Goal: Navigation & Orientation: Find specific page/section

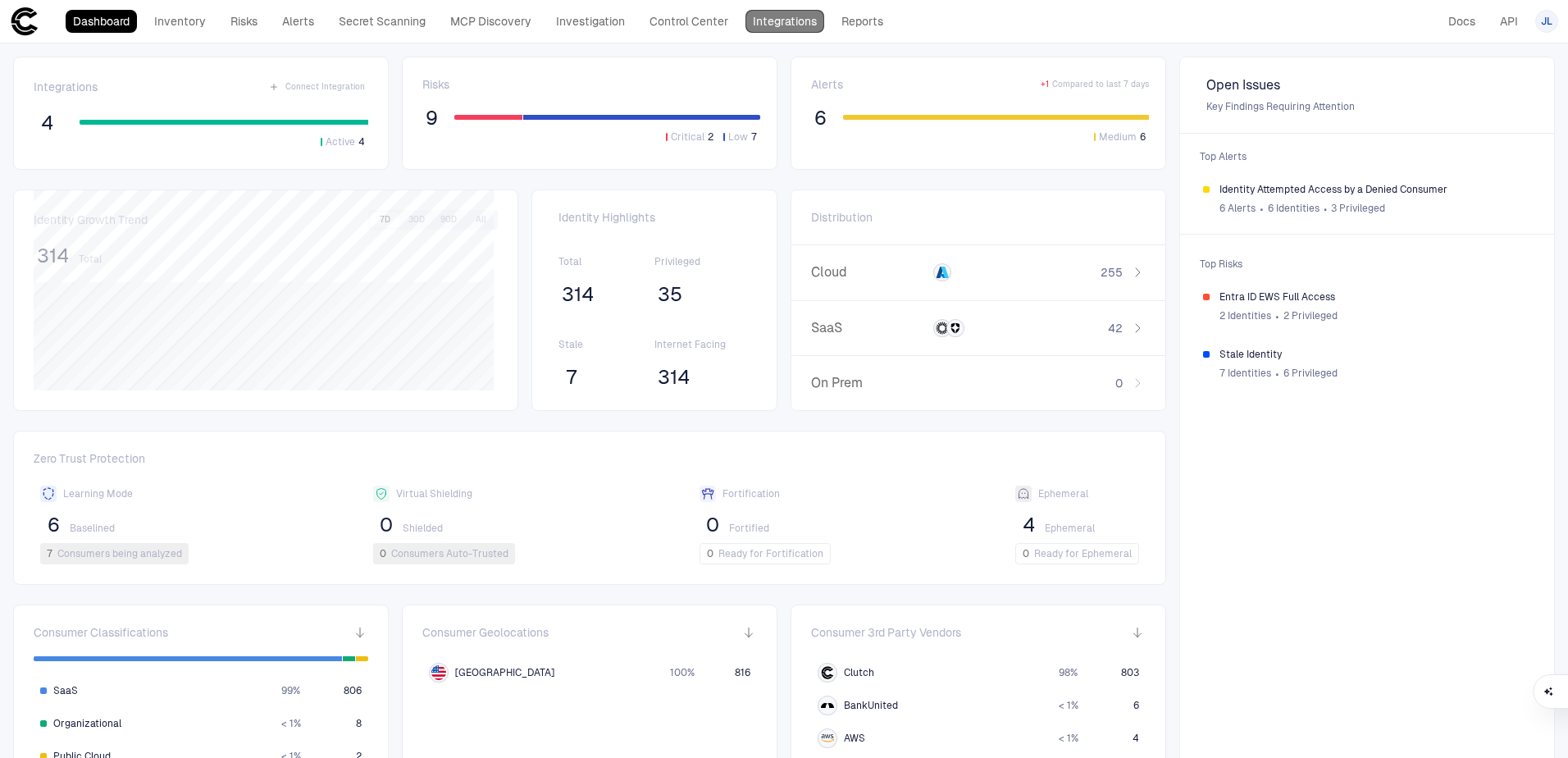
click at [773, 23] on link "Integrations" at bounding box center [784, 21] width 78 height 23
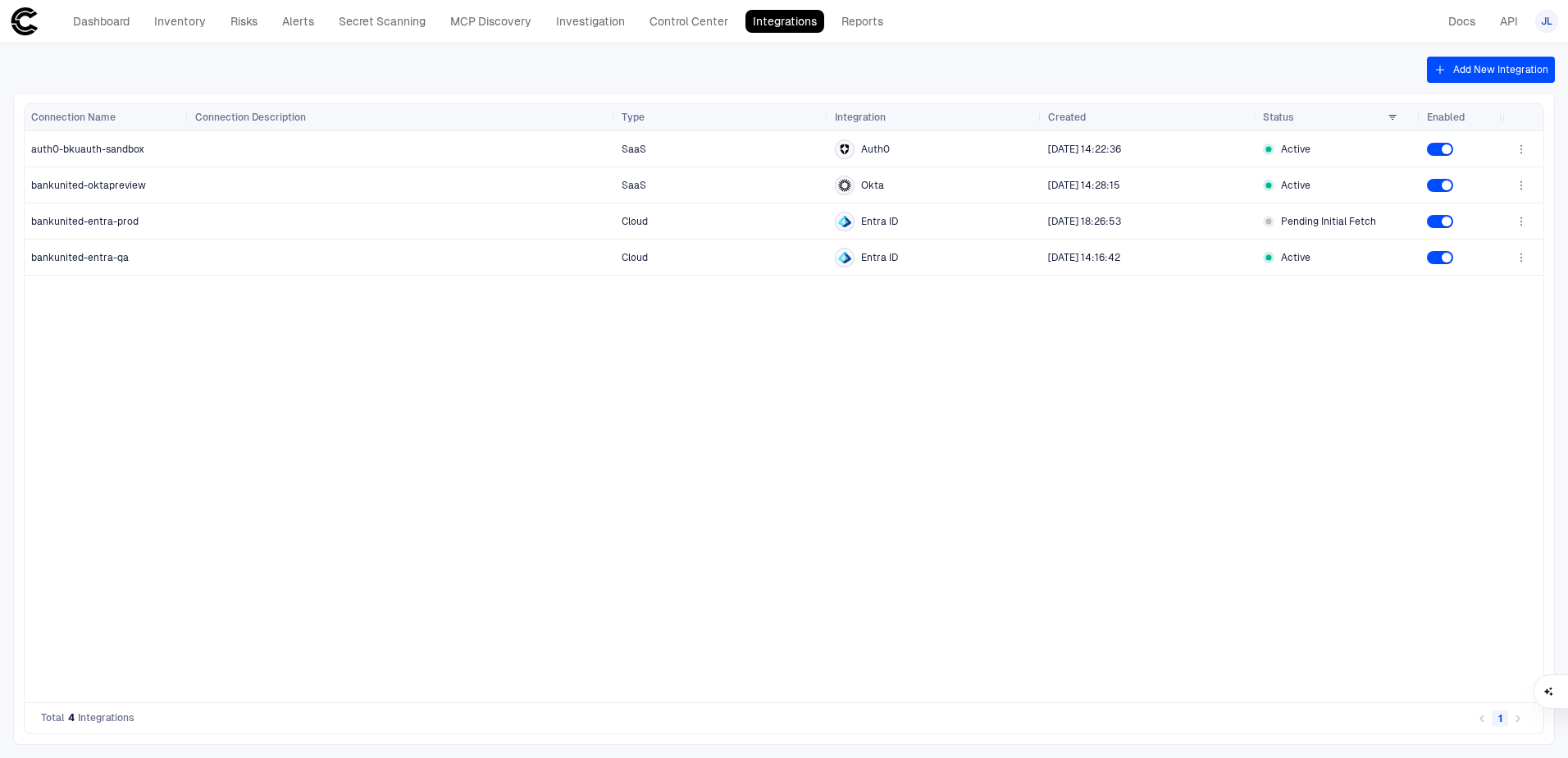
click at [536, 421] on div "SaaS Auth0 [DATE] 14:22:36 Active SaaS Okta [DATE] 14:28:15 Active Cloud Entra …" at bounding box center [846, 416] width 1314 height 571
click at [109, 20] on link "Dashboard" at bounding box center [102, 21] width 72 height 23
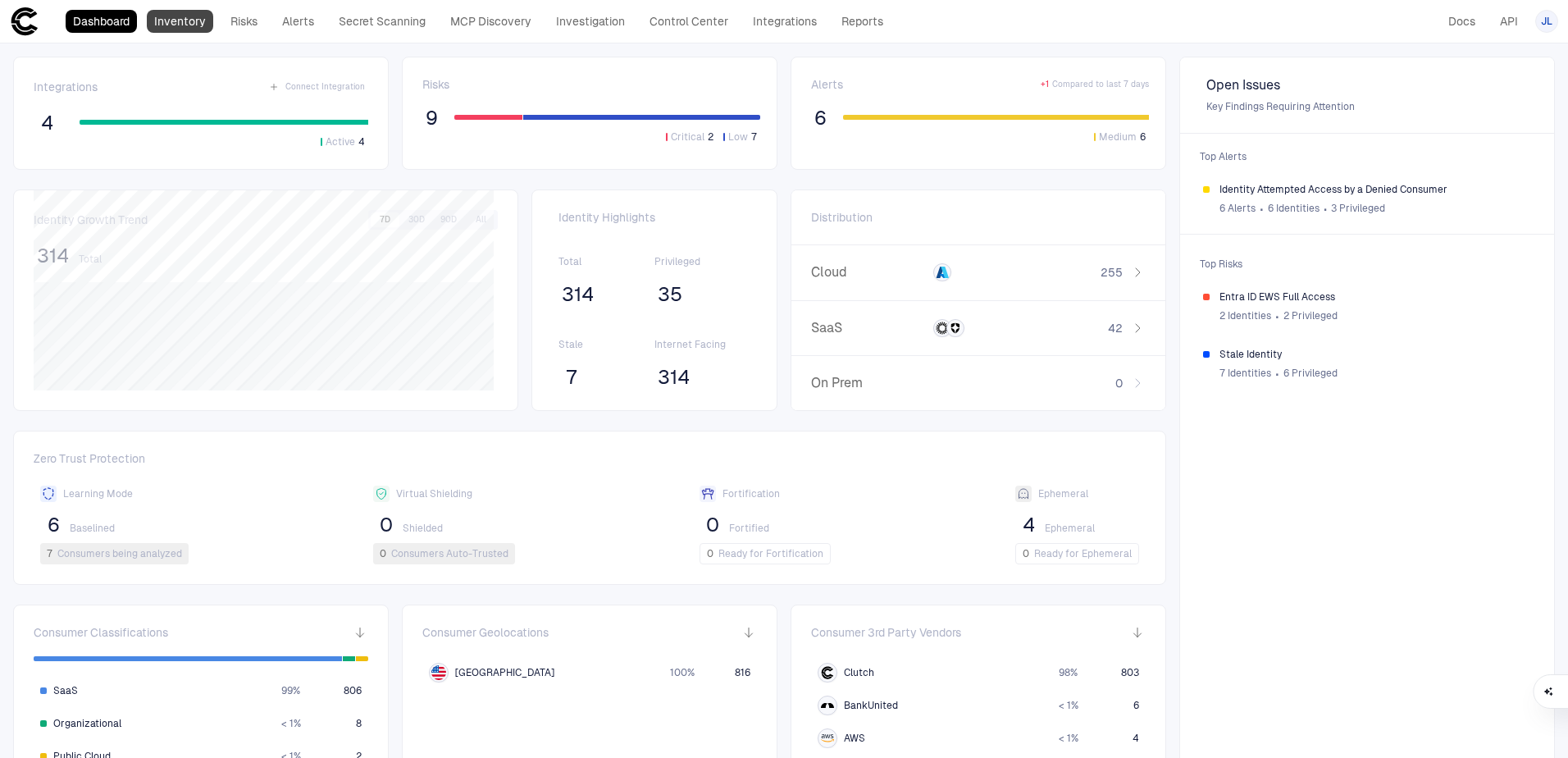
click at [179, 18] on link "Inventory" at bounding box center [180, 21] width 67 height 23
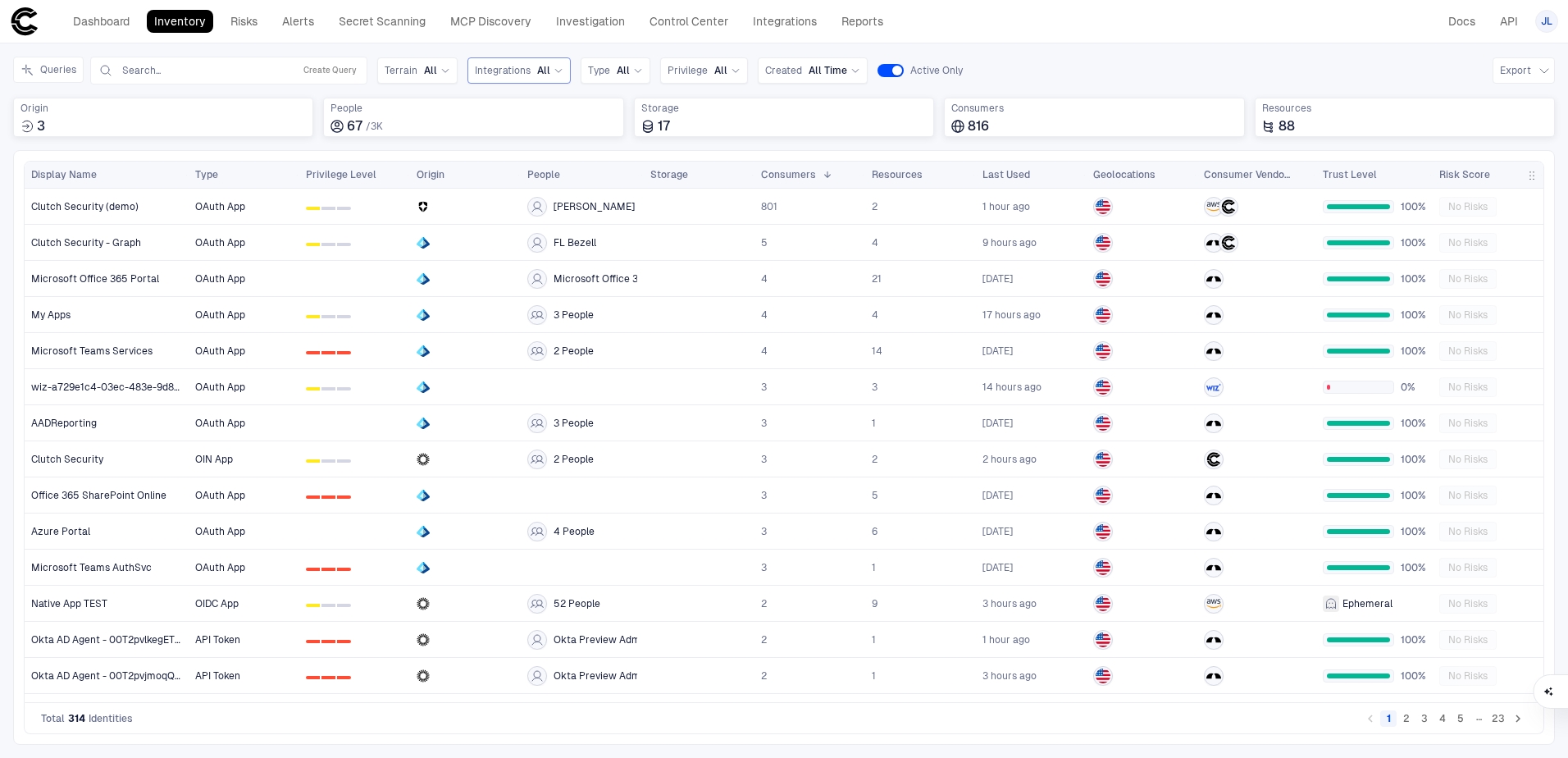
click at [521, 64] on span "Integrations" at bounding box center [503, 71] width 56 height 14
click at [622, 41] on header "Dashboard Inventory Risks Alerts Secret Scanning MCP Discovery Investigation Co…" at bounding box center [784, 21] width 1568 height 44
click at [617, 75] on span "All" at bounding box center [624, 71] width 14 height 14
click at [633, 38] on header "Dashboard Inventory Risks Alerts Secret Scanning MCP Discovery Investigation Co…" at bounding box center [784, 21] width 1568 height 44
click at [708, 78] on div "Privilege All" at bounding box center [704, 70] width 73 height 18
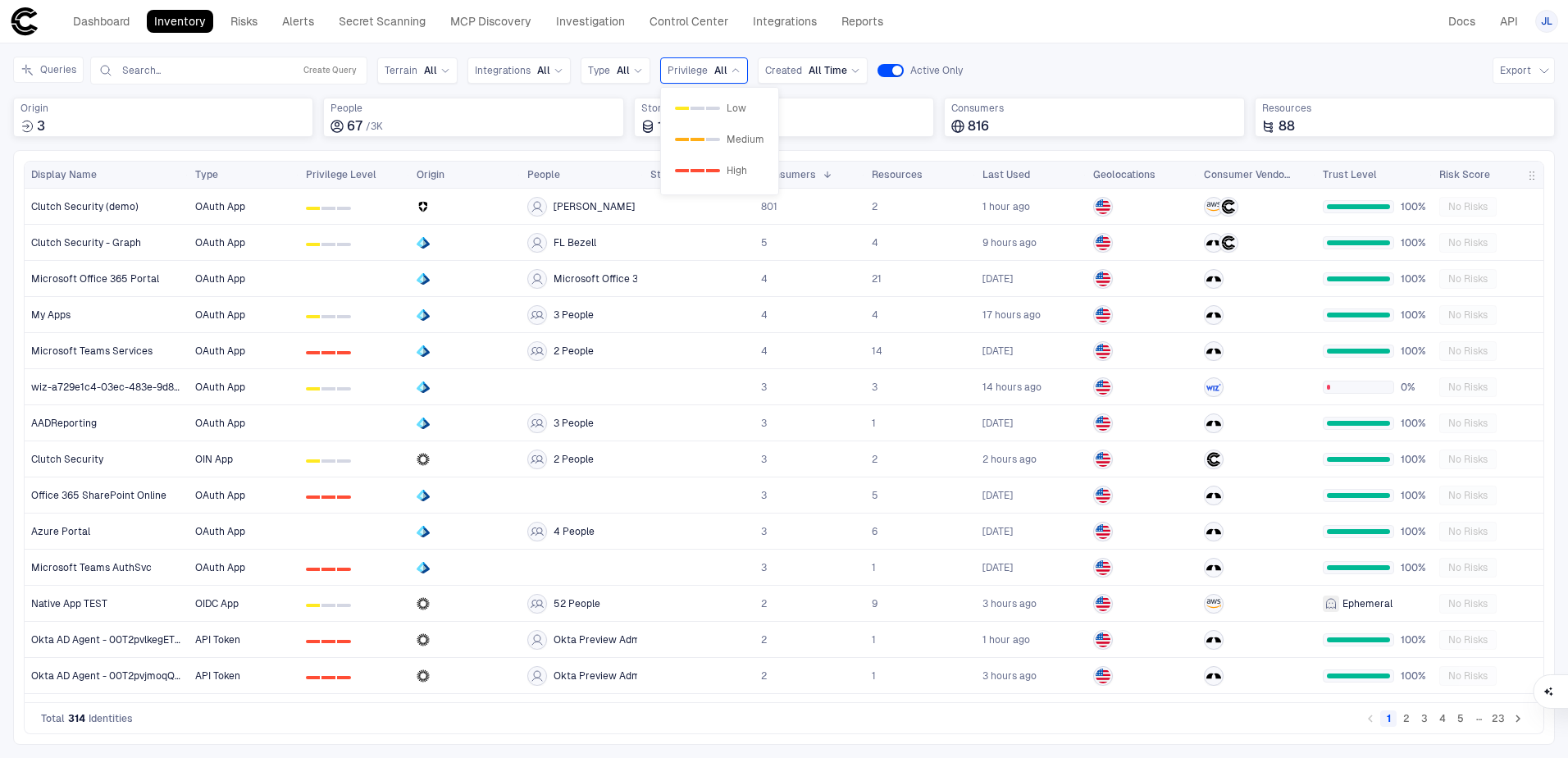
click at [607, 50] on div "Inventory Navigator Discovery AD Service Accounts Access from Non-Org Addresses…" at bounding box center [784, 400] width 1568 height 714
click at [519, 70] on span "Integrations" at bounding box center [503, 71] width 56 height 14
click at [447, 49] on div "Inventory Navigator Discovery AD Service Accounts Access from Non-Org Addresses…" at bounding box center [784, 400] width 1568 height 714
click at [801, 27] on link "Integrations" at bounding box center [784, 21] width 78 height 23
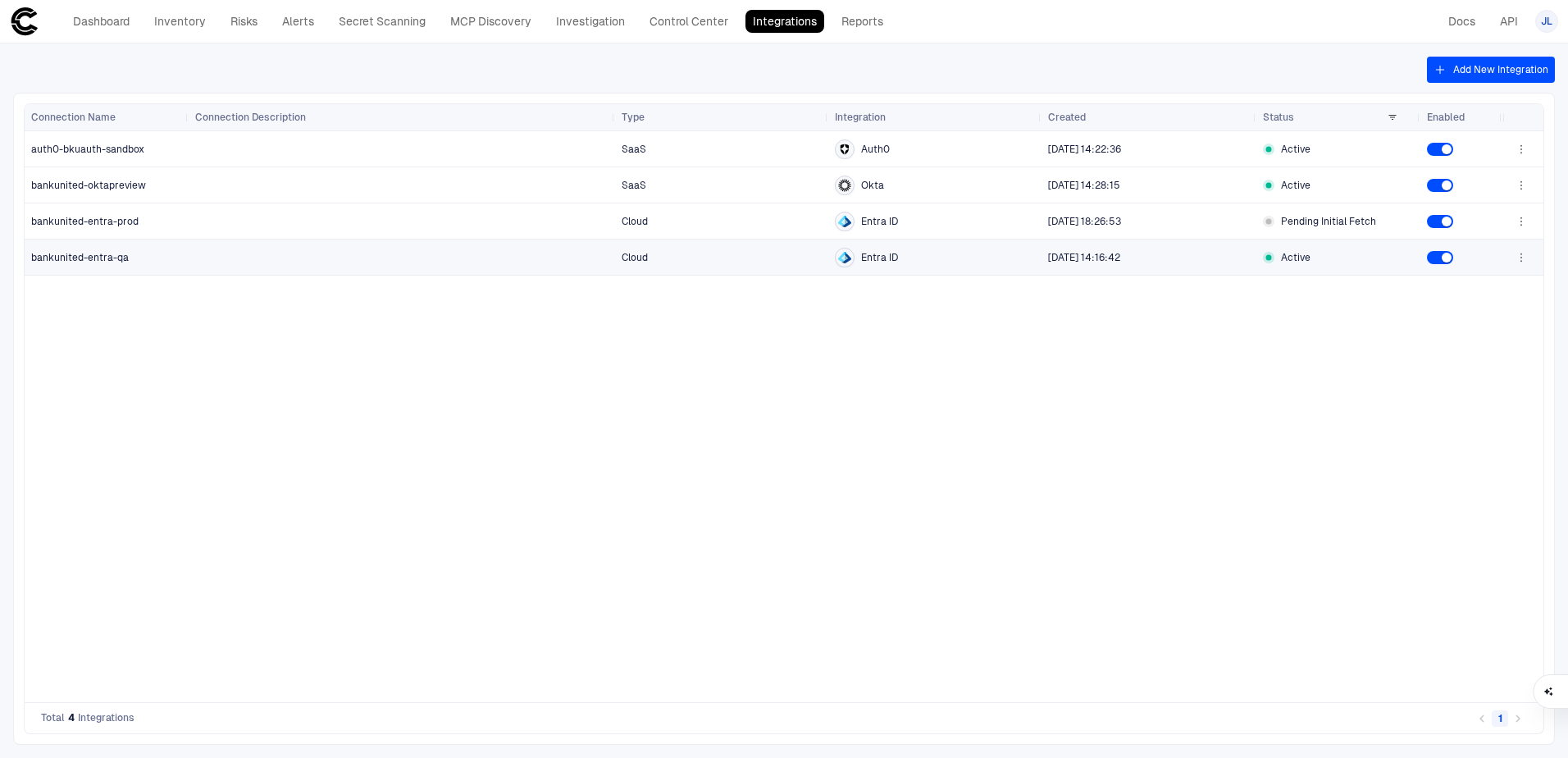
click at [1519, 260] on icon "button" at bounding box center [1521, 258] width 14 height 14
click at [1195, 387] on div at bounding box center [784, 379] width 1568 height 758
click at [32, 13] on icon at bounding box center [24, 21] width 29 height 29
